Goal: Task Accomplishment & Management: Use online tool/utility

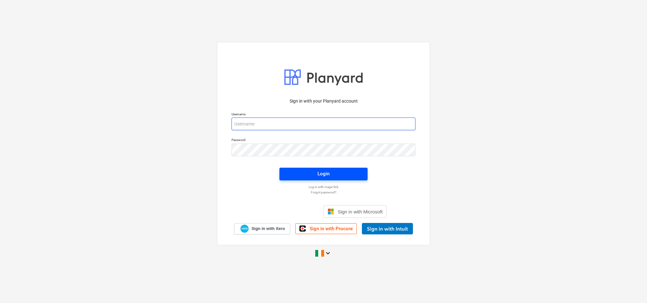
type input "[PERSON_NAME][EMAIL_ADDRESS][PERSON_NAME][DOMAIN_NAME]"
click at [330, 173] on span "Login" at bounding box center [323, 173] width 73 height 8
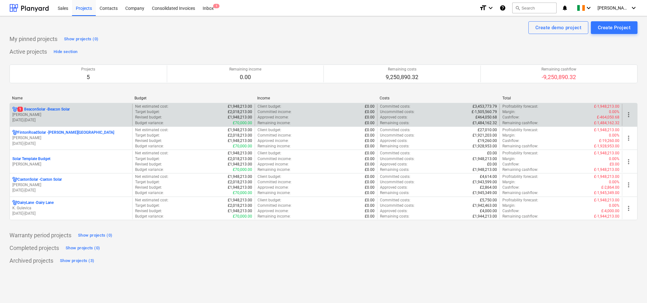
click at [189, 114] on div "Target budget : £2,018,213.00" at bounding box center [193, 111] width 117 height 5
click at [63, 110] on p "1 BeaconSolar - Beacon Solar" at bounding box center [43, 109] width 52 height 5
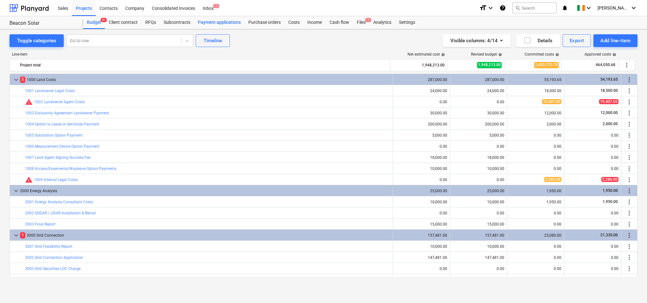
click at [235, 21] on div "Payment applications" at bounding box center [219, 22] width 50 height 13
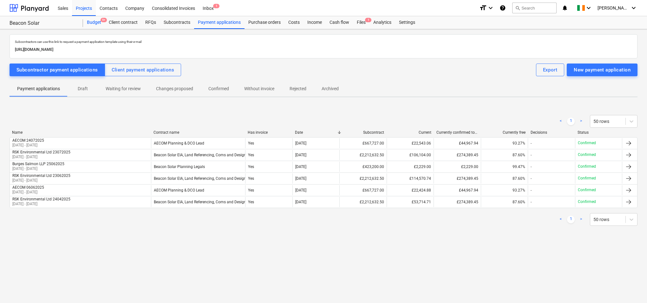
click at [96, 22] on div "Budget 9+" at bounding box center [94, 22] width 22 height 13
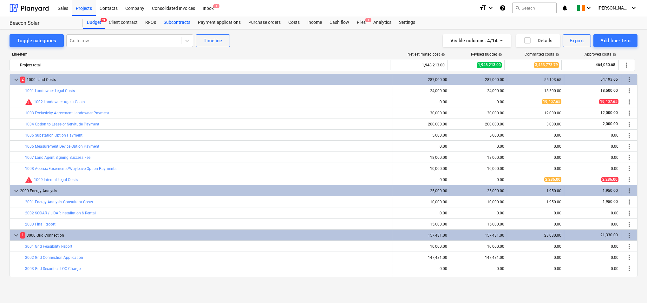
click at [184, 22] on div "Subcontracts" at bounding box center [177, 22] width 34 height 13
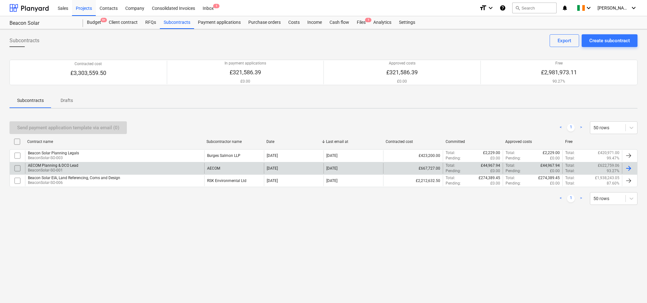
click at [84, 169] on div "AECOM Planning & DCO Lead BeaconSolar-SO-001" at bounding box center [114, 168] width 179 height 11
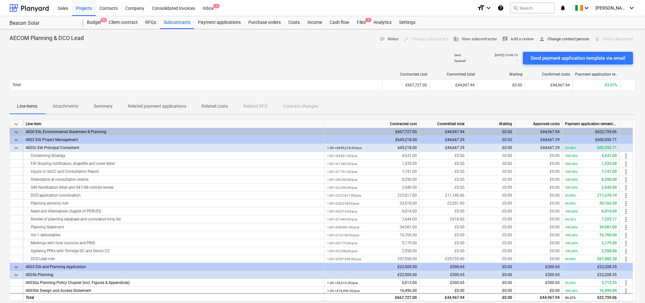
click at [547, 39] on span "person Change contact person" at bounding box center [564, 39] width 50 height 7
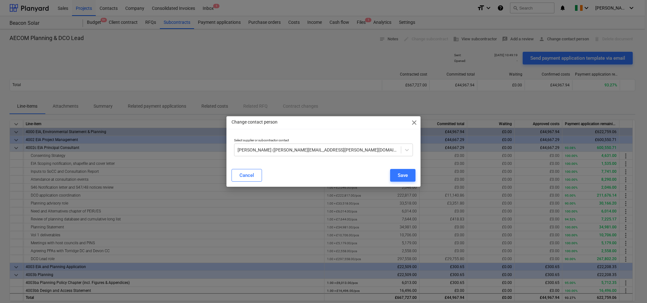
click at [414, 122] on span "close" at bounding box center [415, 123] width 8 height 8
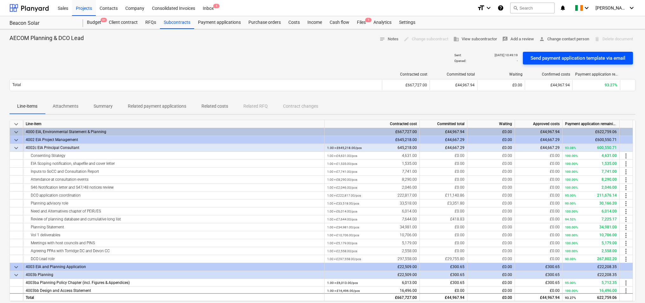
click at [556, 57] on div "Send payment application template via email" at bounding box center [578, 58] width 95 height 8
